Goal: Task Accomplishment & Management: Manage account settings

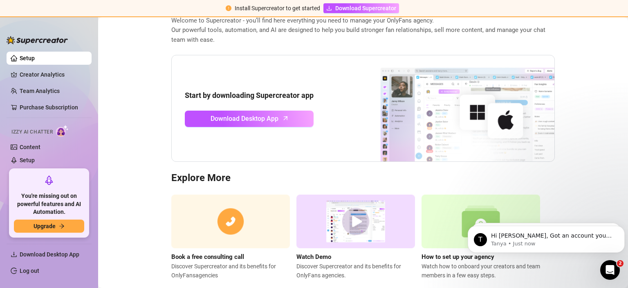
scroll to position [65, 0]
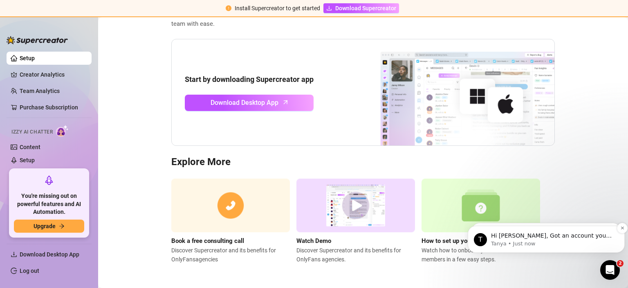
click at [558, 236] on p "Hi [PERSON_NAME], Got an account you didn’t add because it felt too small? Not …" at bounding box center [553, 236] width 124 height 8
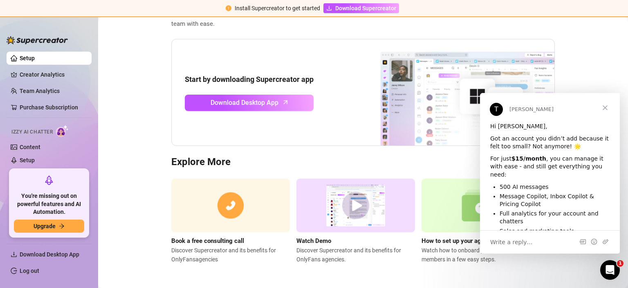
scroll to position [0, 0]
click at [135, 132] on main "Get Started with Supercreator Welcome to Supercreator - you’ll find here everyt…" at bounding box center [363, 120] width 530 height 336
click at [49, 79] on link "Creator Analytics" at bounding box center [52, 74] width 65 height 13
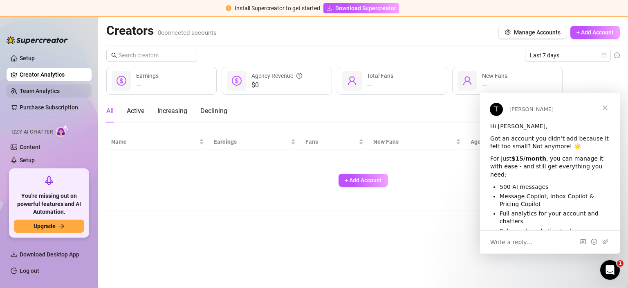
click at [41, 93] on link "Team Analytics" at bounding box center [40, 91] width 40 height 7
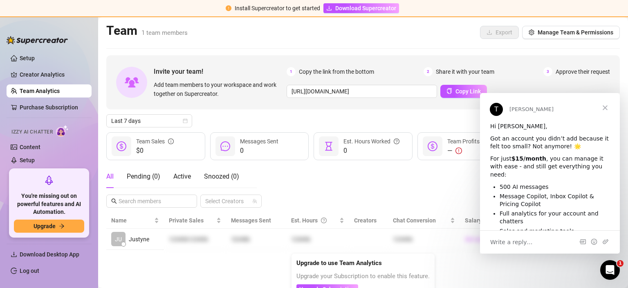
scroll to position [10, 0]
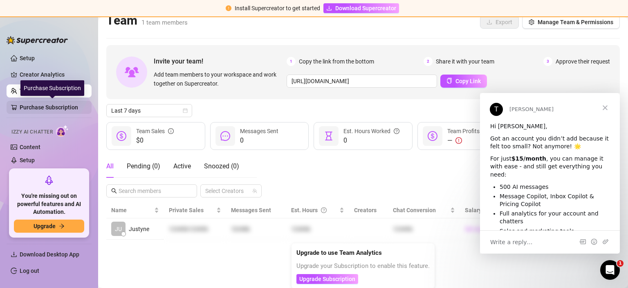
click at [56, 106] on link "Purchase Subscription" at bounding box center [52, 107] width 65 height 13
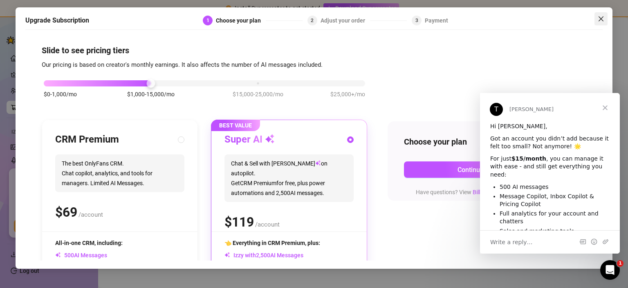
click at [595, 16] on span "Close" at bounding box center [601, 19] width 13 height 7
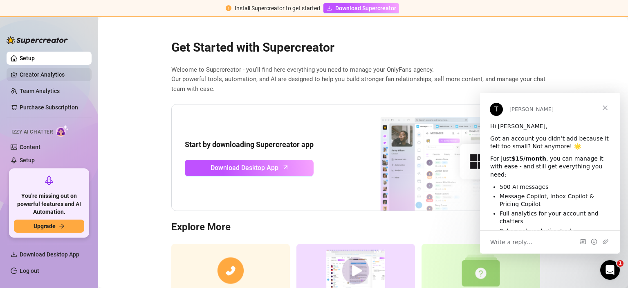
click at [52, 73] on link "Creator Analytics" at bounding box center [52, 74] width 65 height 13
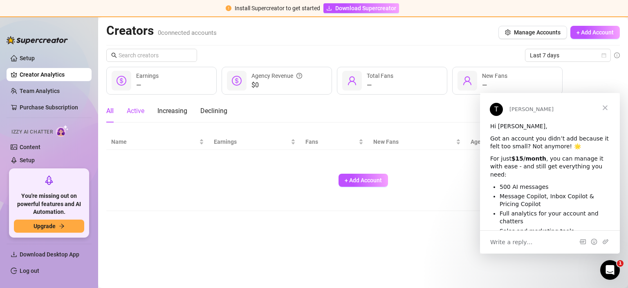
click at [132, 112] on div "Active" at bounding box center [136, 111] width 18 height 10
click at [182, 108] on div "Increasing" at bounding box center [172, 111] width 30 height 10
click at [218, 109] on div "Declining" at bounding box center [213, 111] width 27 height 10
click at [110, 112] on div "All" at bounding box center [109, 111] width 7 height 10
click at [36, 270] on link "Log out" at bounding box center [30, 270] width 20 height 7
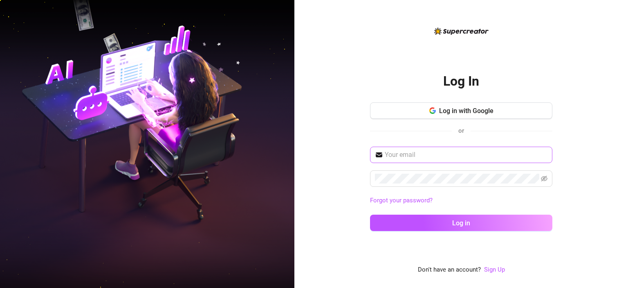
click at [410, 161] on span at bounding box center [461, 154] width 182 height 16
paste input "[EMAIL_ADDRESS][DOMAIN_NAME]"
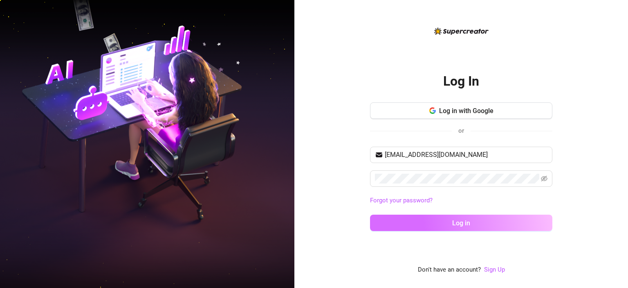
click at [462, 219] on span "Log in" at bounding box center [461, 223] width 18 height 8
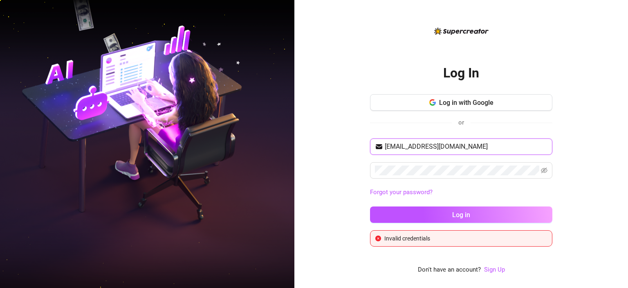
click at [460, 148] on input "[EMAIL_ADDRESS][DOMAIN_NAME]" at bounding box center [466, 147] width 163 height 10
paste input "erichkcandco2023@g"
type input "[EMAIL_ADDRESS][DOMAIN_NAME]"
click at [433, 176] on span at bounding box center [461, 170] width 182 height 16
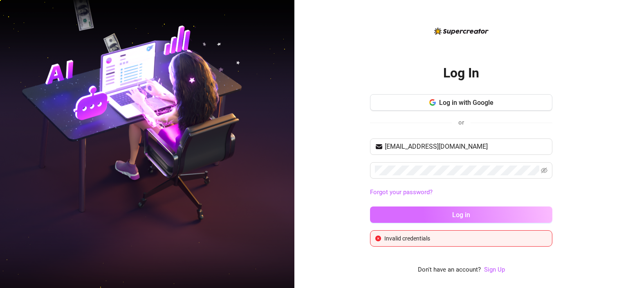
click at [468, 213] on span "Log in" at bounding box center [461, 215] width 18 height 8
